Goal: Communication & Community: Connect with others

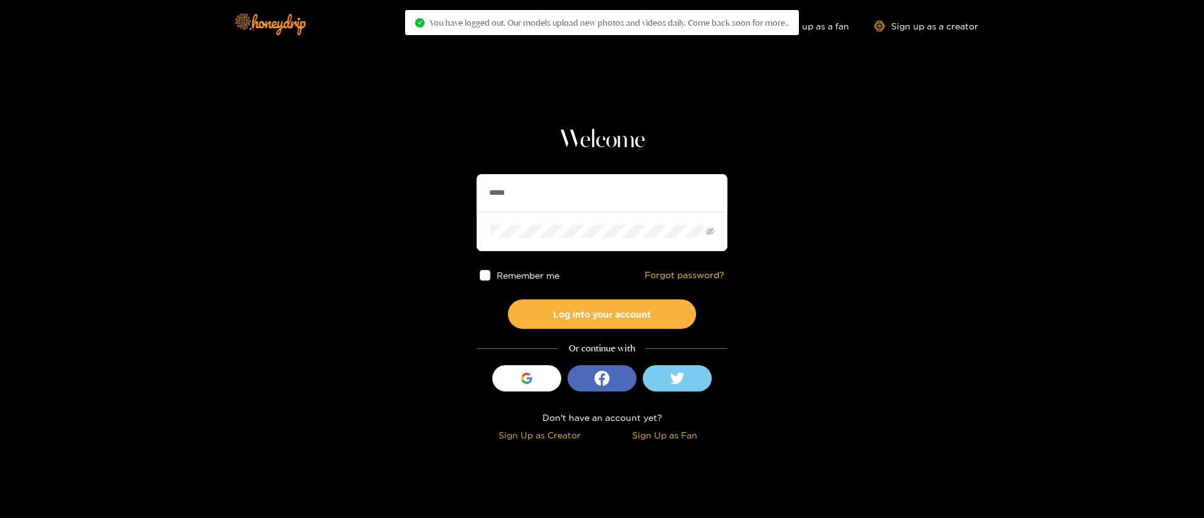
click at [594, 192] on input "*****" at bounding box center [601, 193] width 251 height 38
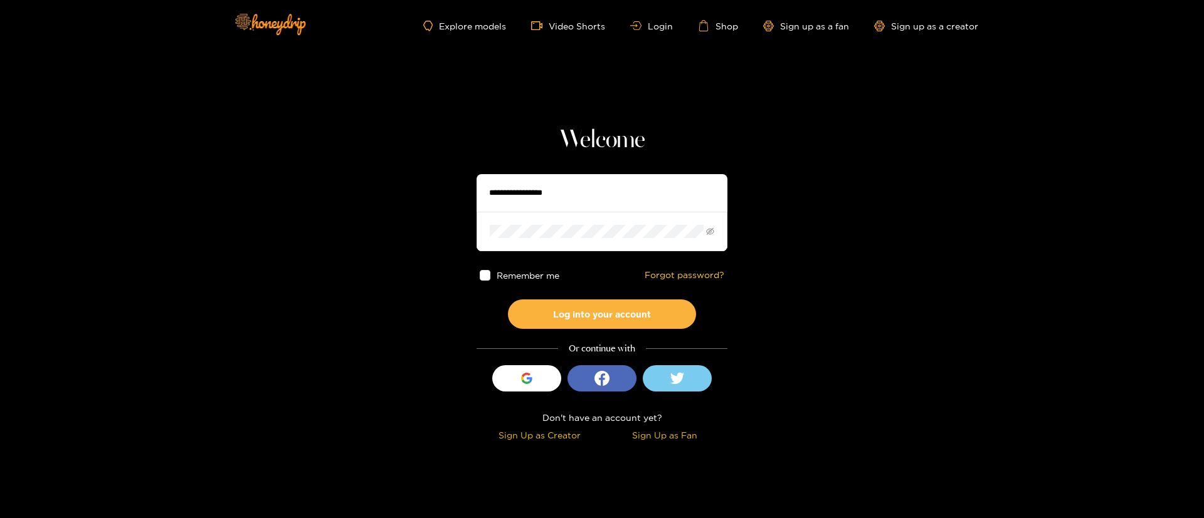
click at [550, 189] on input "text" at bounding box center [601, 193] width 251 height 38
drag, startPoint x: 550, startPoint y: 189, endPoint x: 536, endPoint y: 218, distance: 31.4
click at [550, 189] on input "text" at bounding box center [601, 193] width 251 height 38
type input "******"
click at [618, 308] on button "Log into your account" at bounding box center [602, 314] width 188 height 29
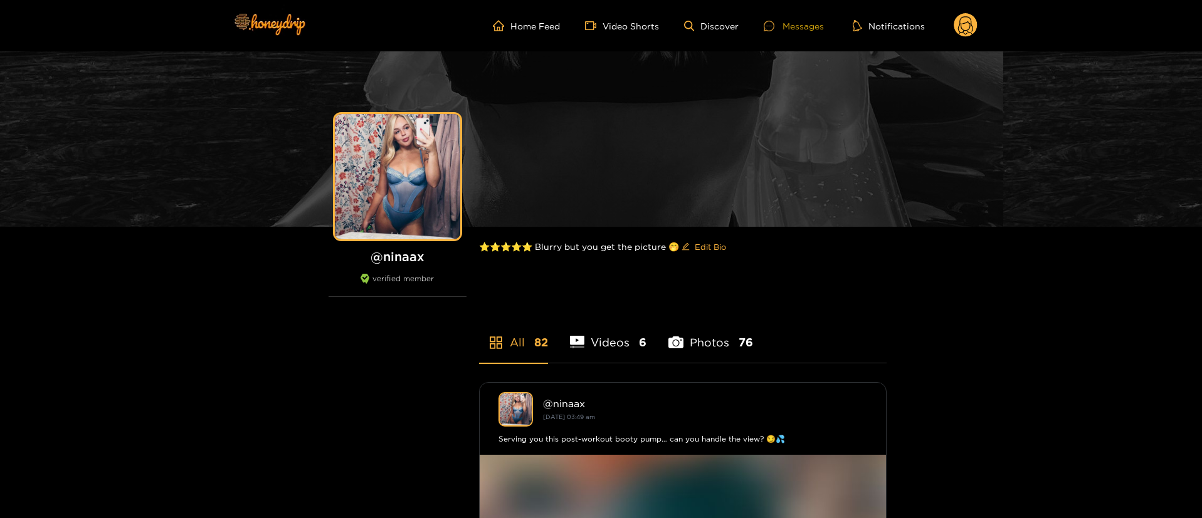
click at [806, 27] on div "Messages" at bounding box center [794, 26] width 60 height 14
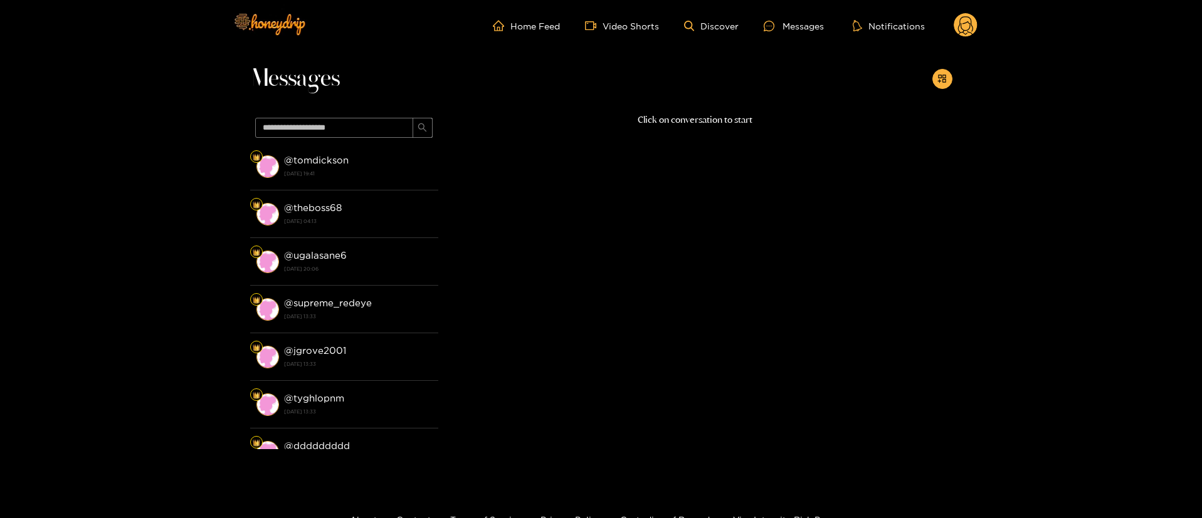
click at [962, 18] on icon at bounding box center [965, 27] width 15 height 22
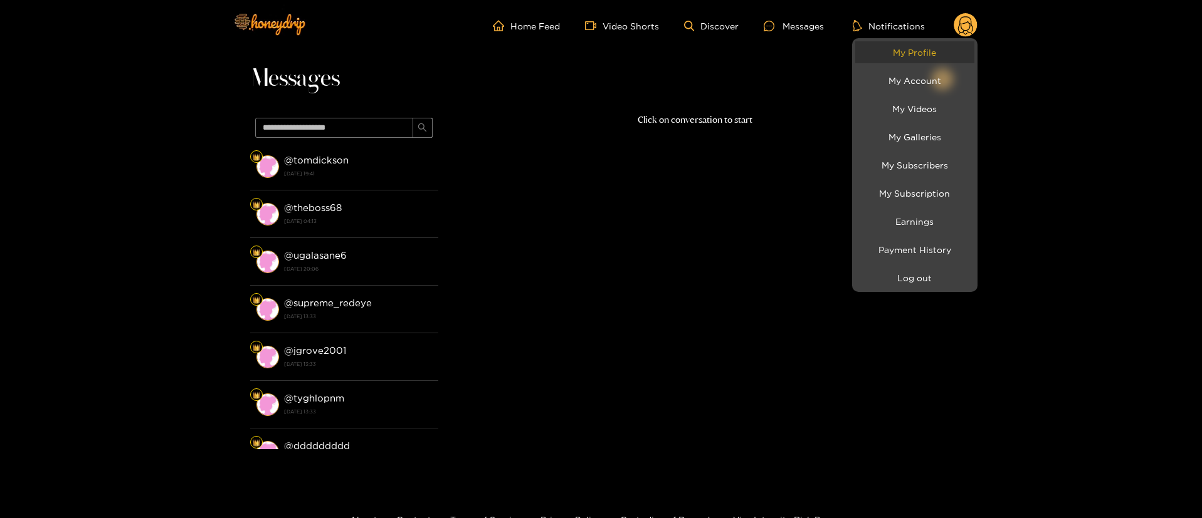
click at [952, 45] on link "My Profile" at bounding box center [914, 52] width 119 height 22
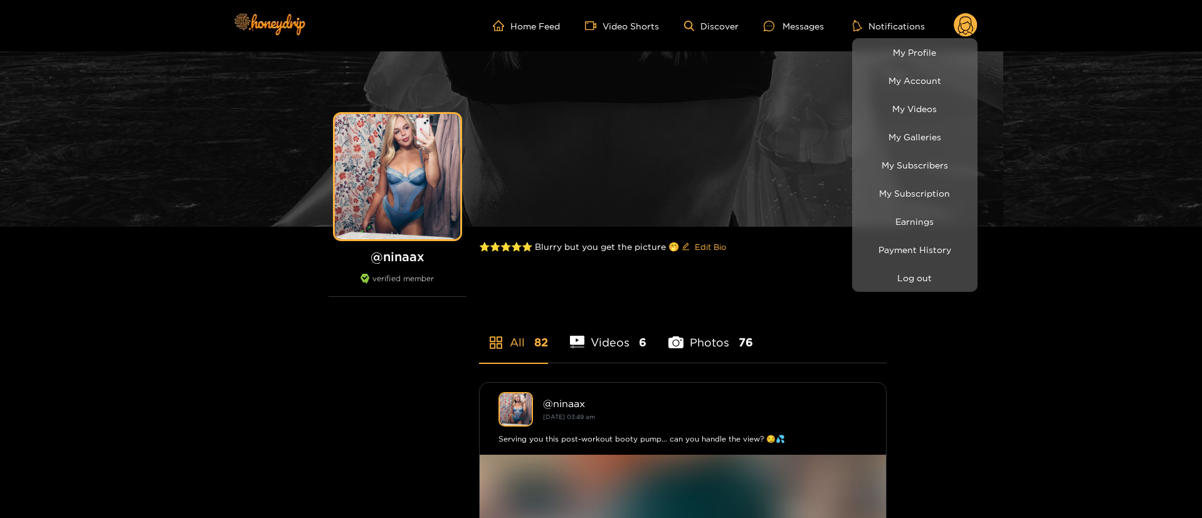
click at [772, 27] on div at bounding box center [601, 259] width 1202 height 518
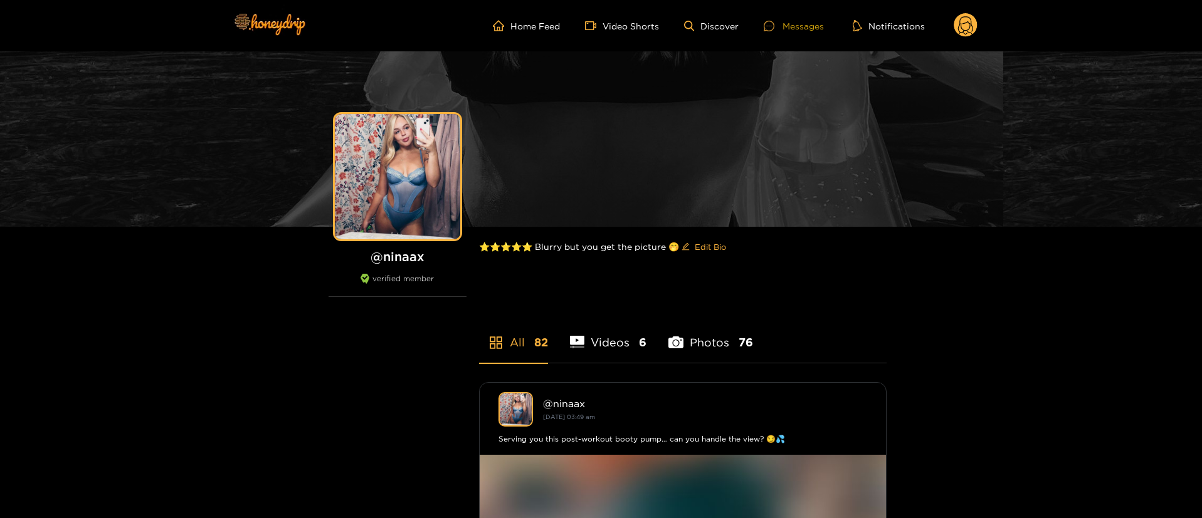
click at [794, 23] on div "Messages" at bounding box center [794, 26] width 60 height 14
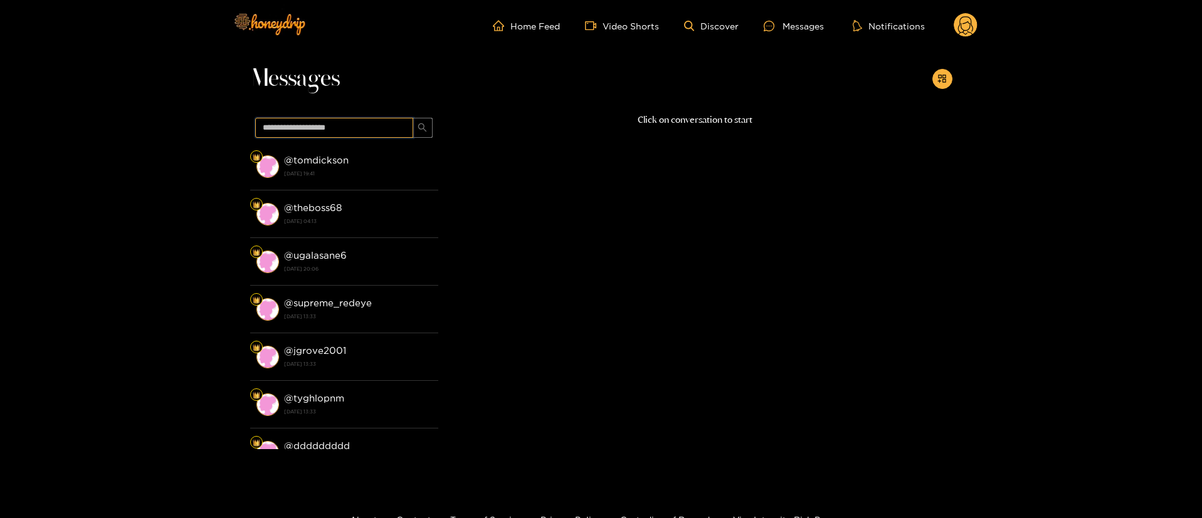
click at [382, 130] on input "text" at bounding box center [334, 128] width 158 height 20
type input "*"
type input "****"
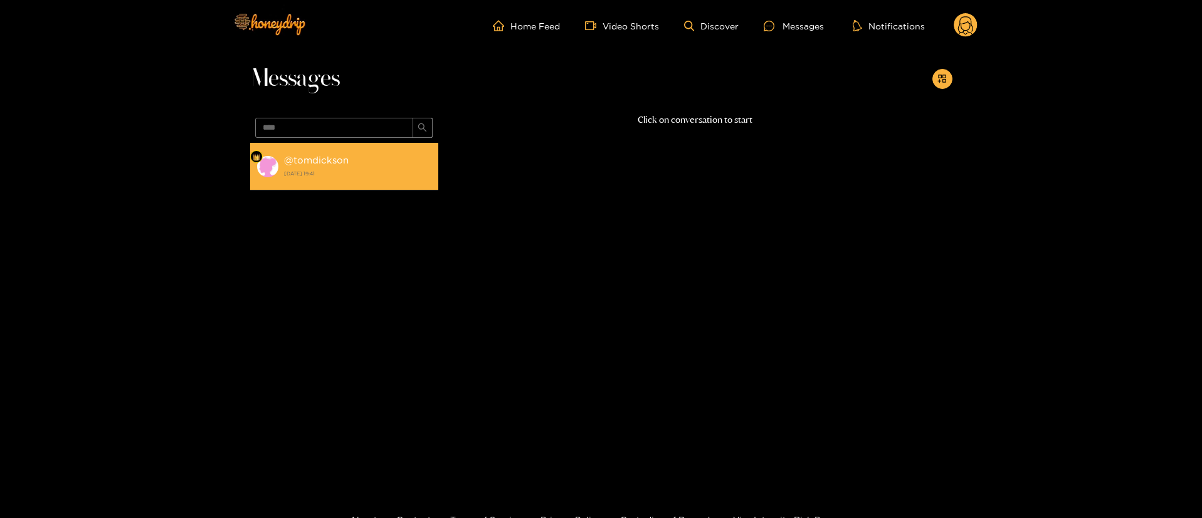
click at [345, 157] on strong "@ tomdickson" at bounding box center [316, 160] width 65 height 11
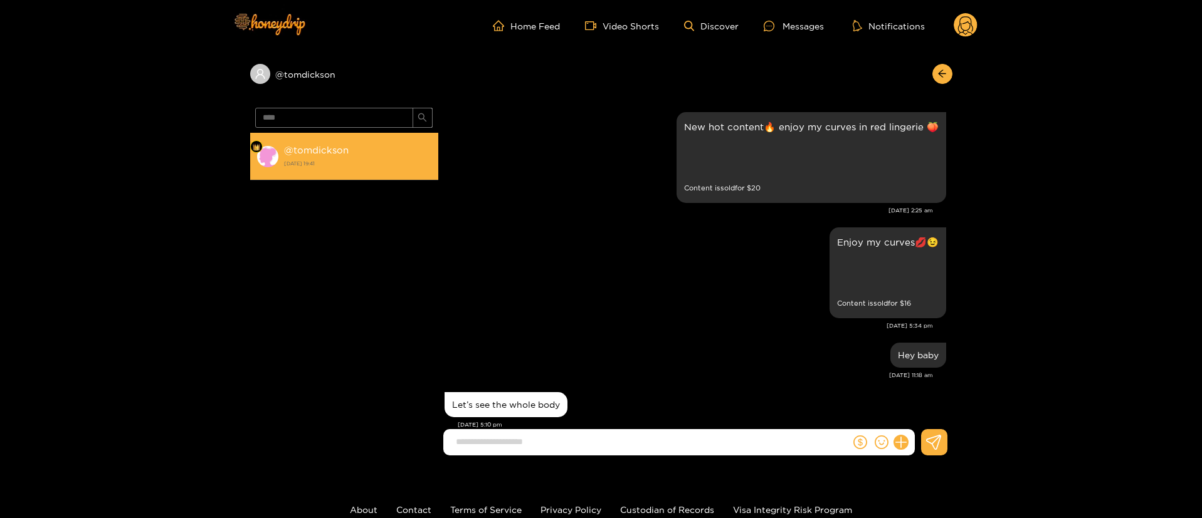
scroll to position [1832, 0]
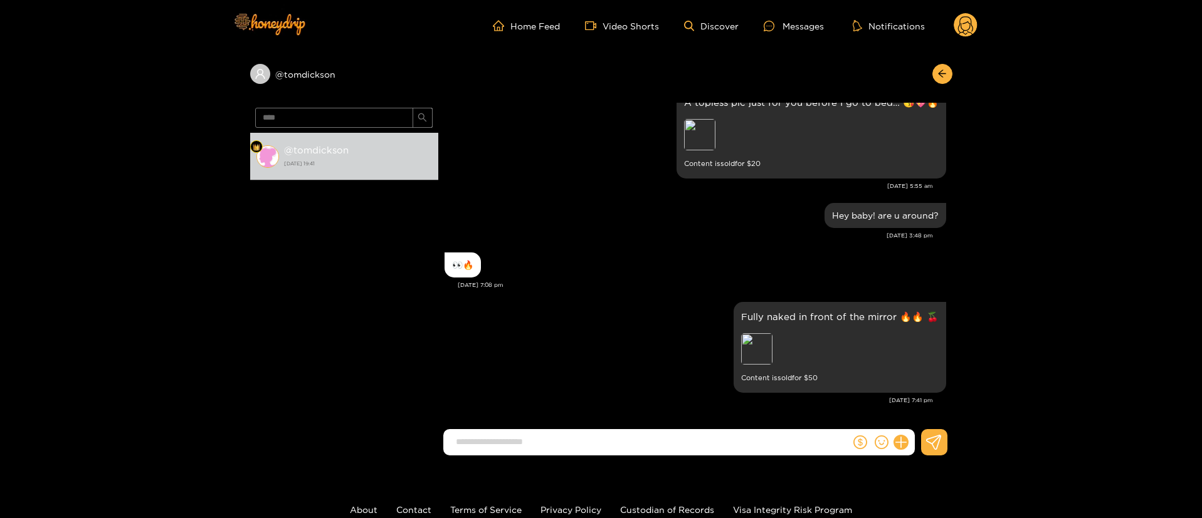
click at [551, 233] on div "Oct. 1, 3:48 pm" at bounding box center [688, 235] width 488 height 9
click at [567, 274] on div "👀🔥" at bounding box center [694, 264] width 501 height 31
click at [860, 444] on icon "dollar" at bounding box center [860, 443] width 14 height 14
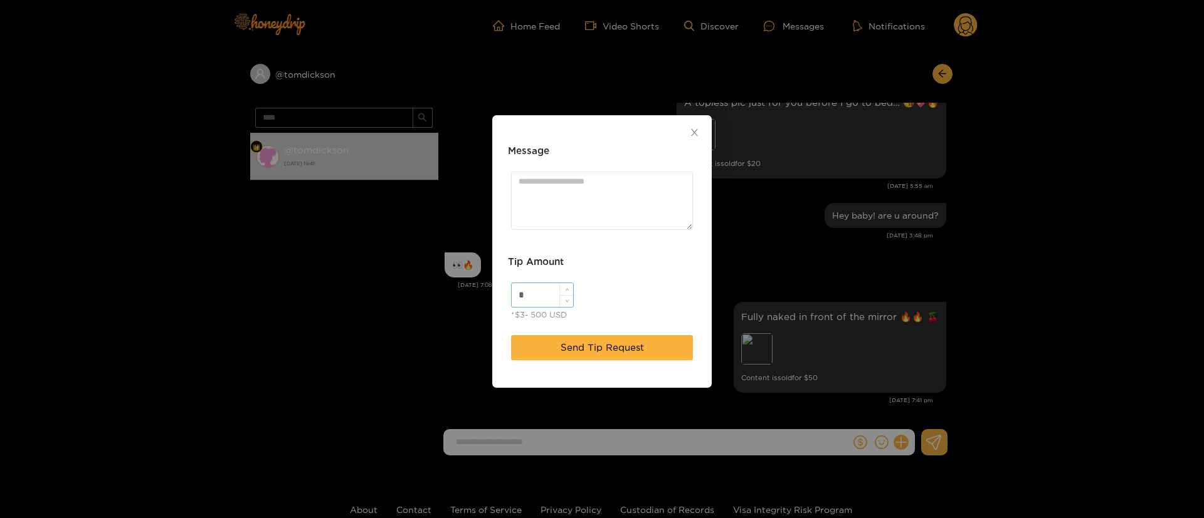
click at [535, 294] on input "*" at bounding box center [542, 295] width 61 height 24
type input "**"
click at [553, 184] on textarea "Message" at bounding box center [602, 201] width 182 height 58
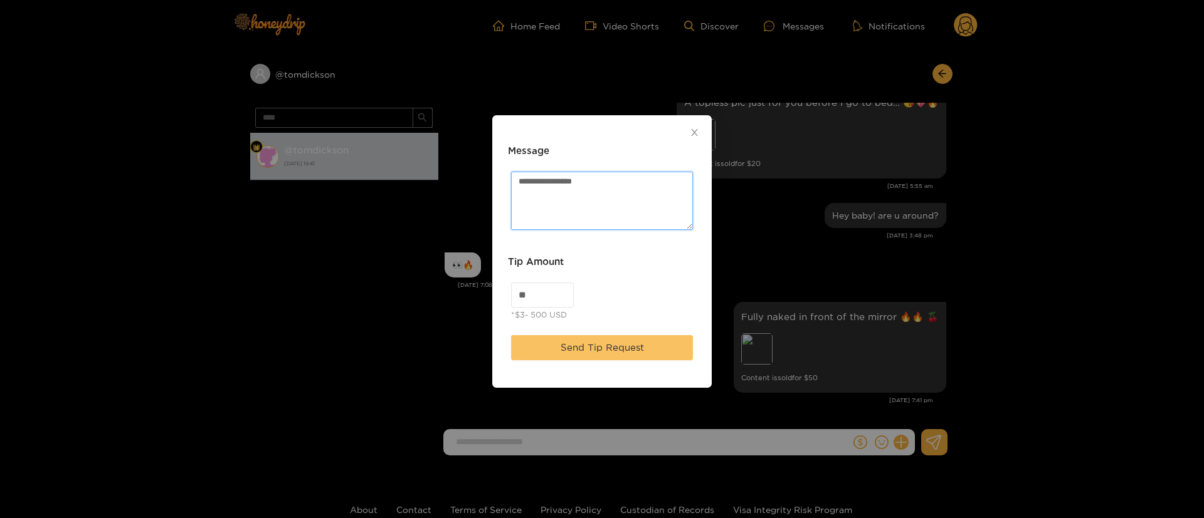
type textarea "**********"
click at [591, 342] on span "Send Tip Request" at bounding box center [601, 347] width 83 height 15
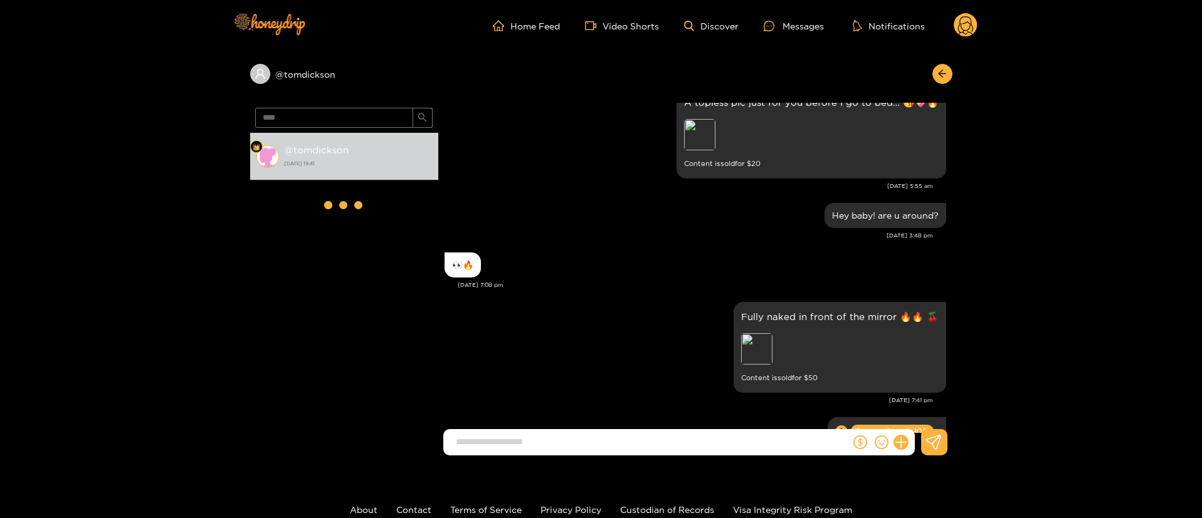
scroll to position [1909, 0]
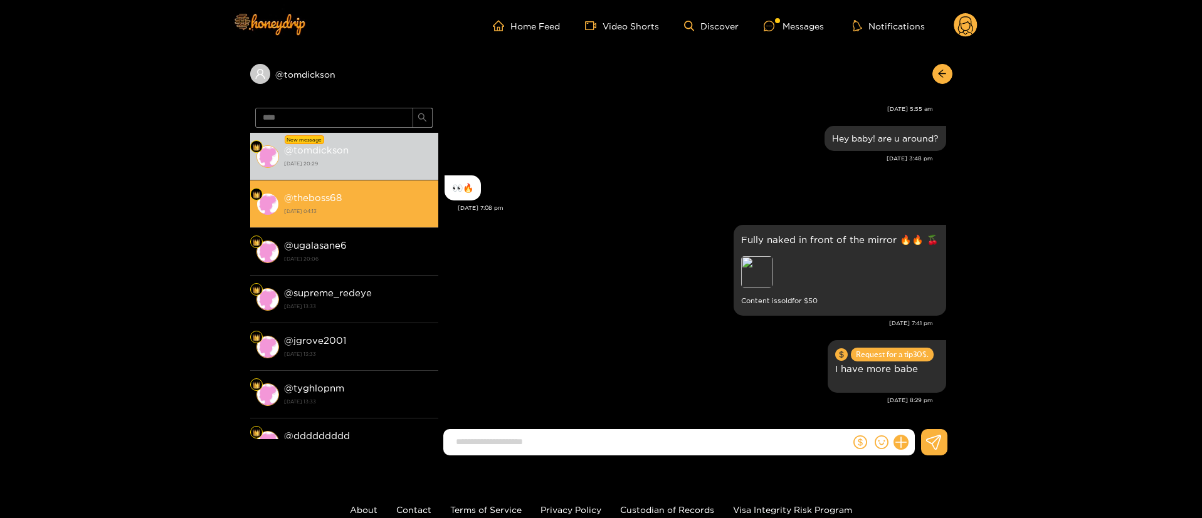
click at [382, 227] on li "@ theboss68 27 September 2025 04:13" at bounding box center [344, 205] width 188 height 48
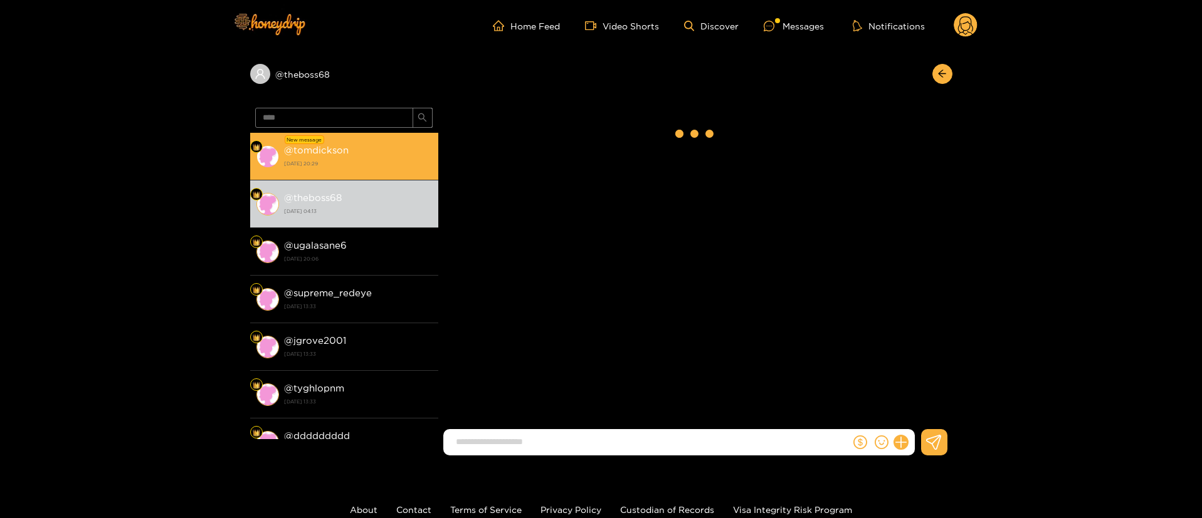
click at [386, 179] on li "New message @ tomdickson 1 October 2025 20:29" at bounding box center [344, 157] width 188 height 48
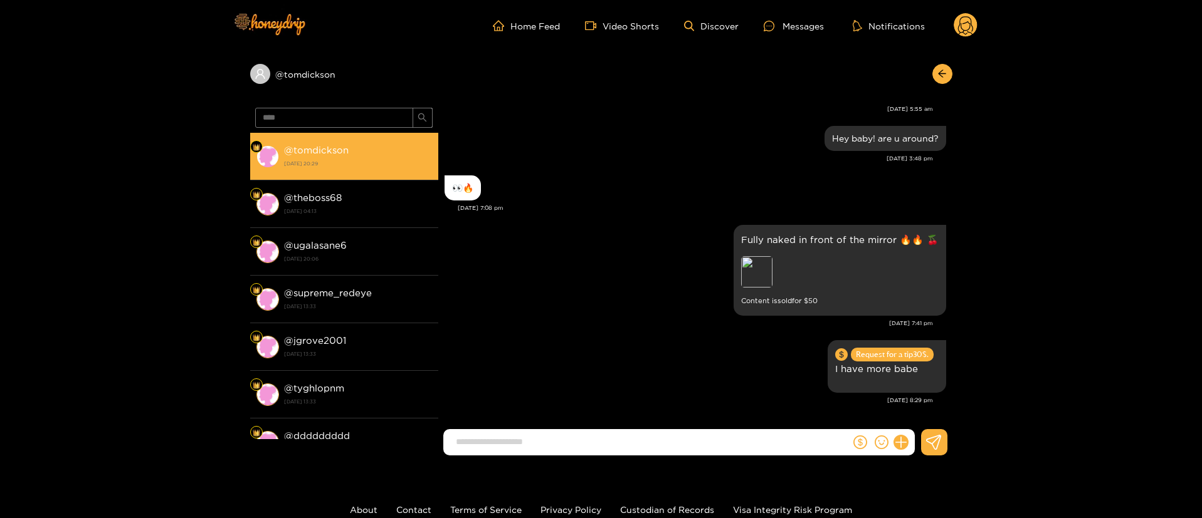
scroll to position [1793, 0]
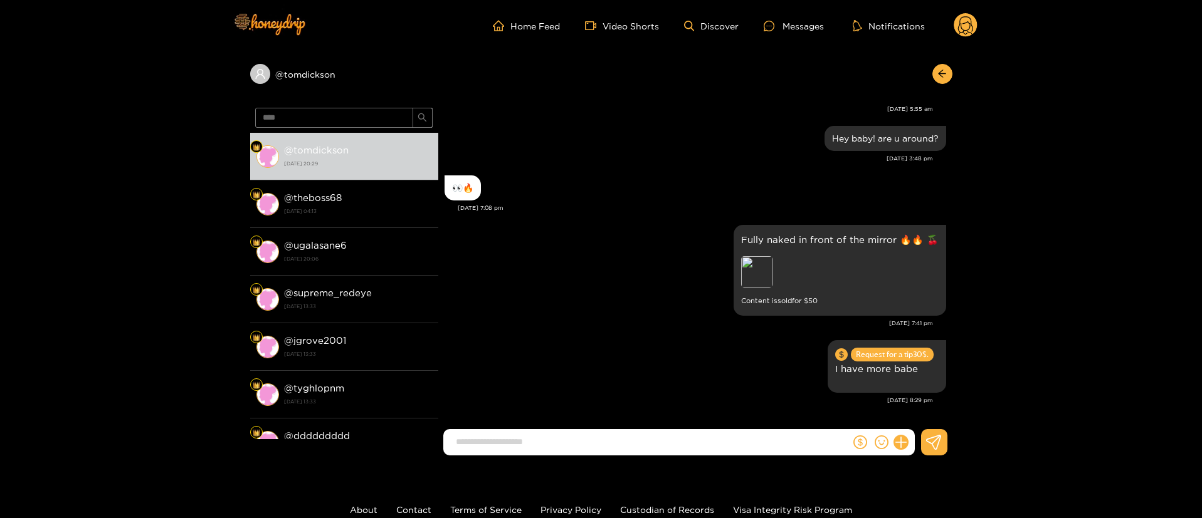
click at [959, 29] on circle at bounding box center [965, 25] width 24 height 24
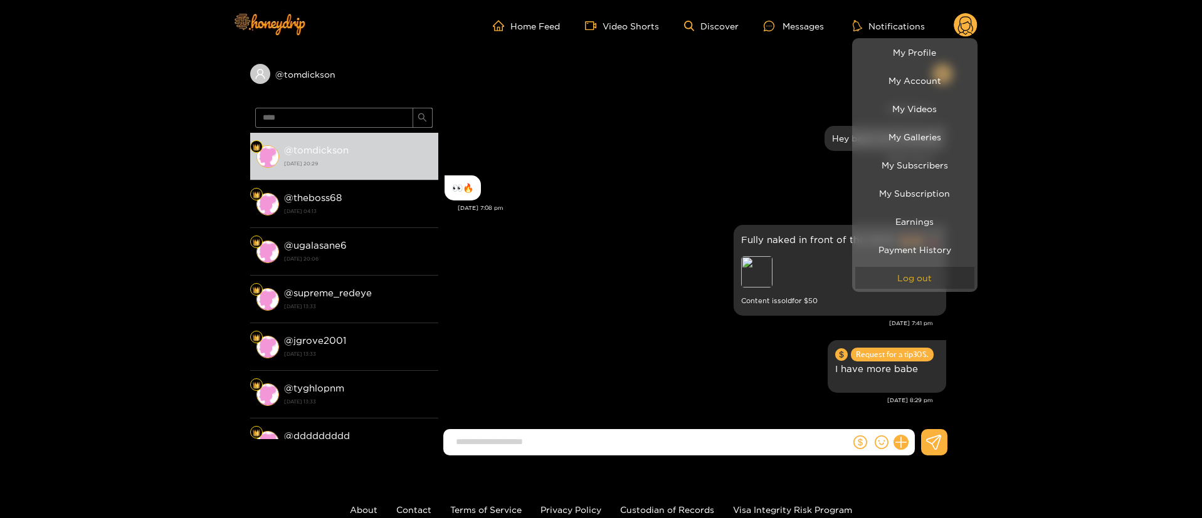
click at [932, 278] on button "Log out" at bounding box center [914, 278] width 119 height 22
